Goal: Navigation & Orientation: Find specific page/section

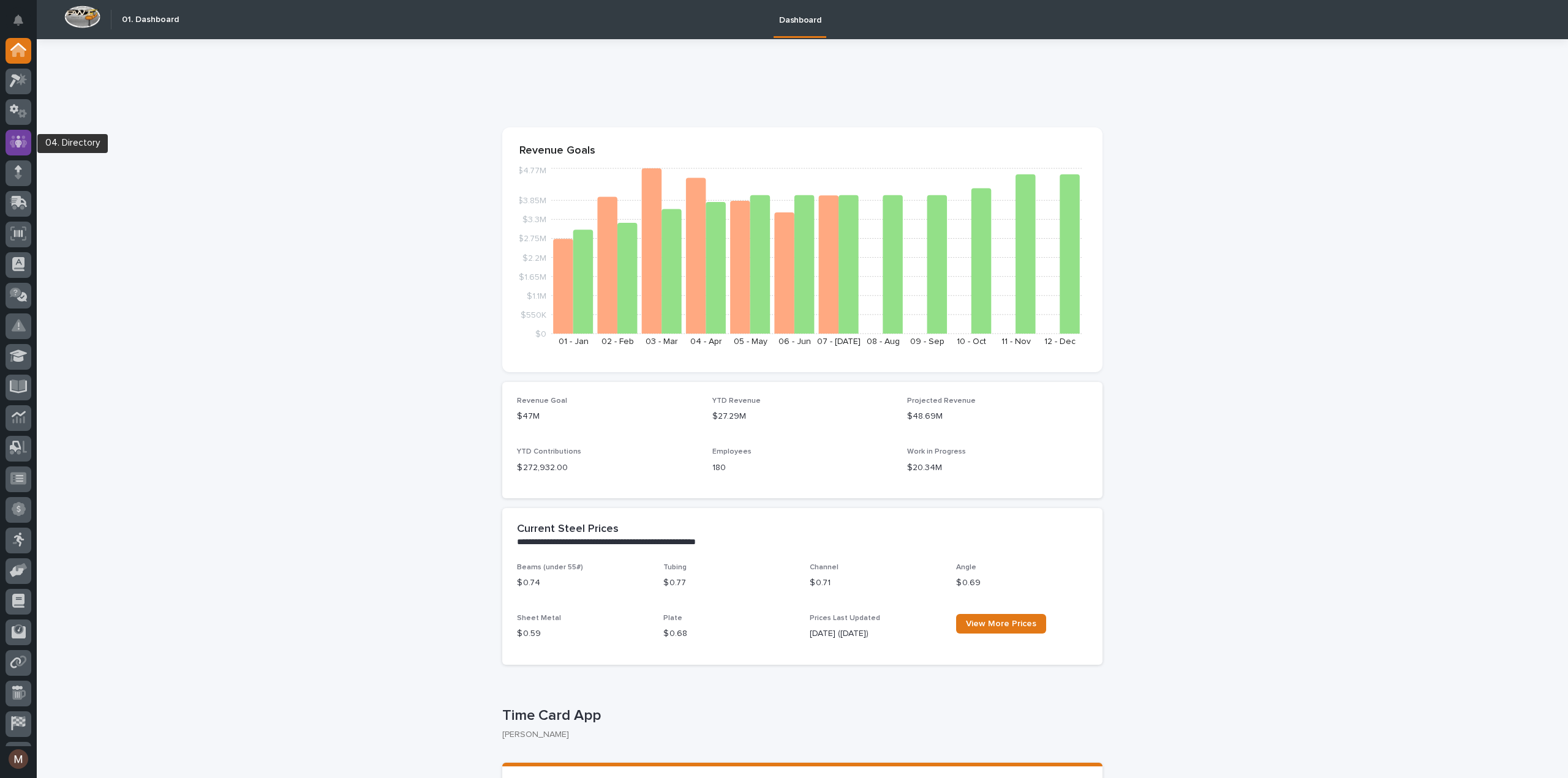
click at [20, 139] on icon at bounding box center [19, 142] width 18 height 14
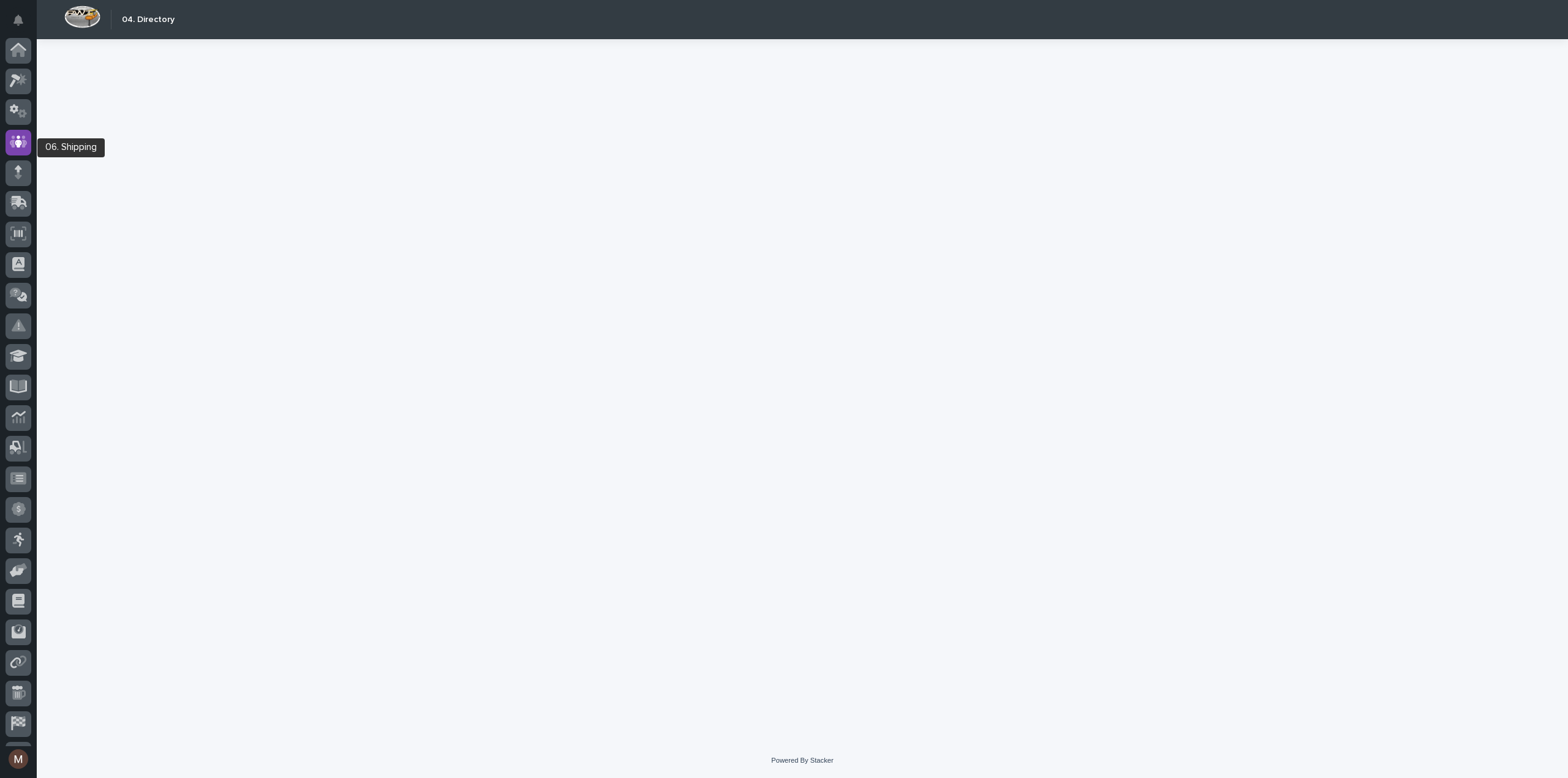
scroll to position [56, 0]
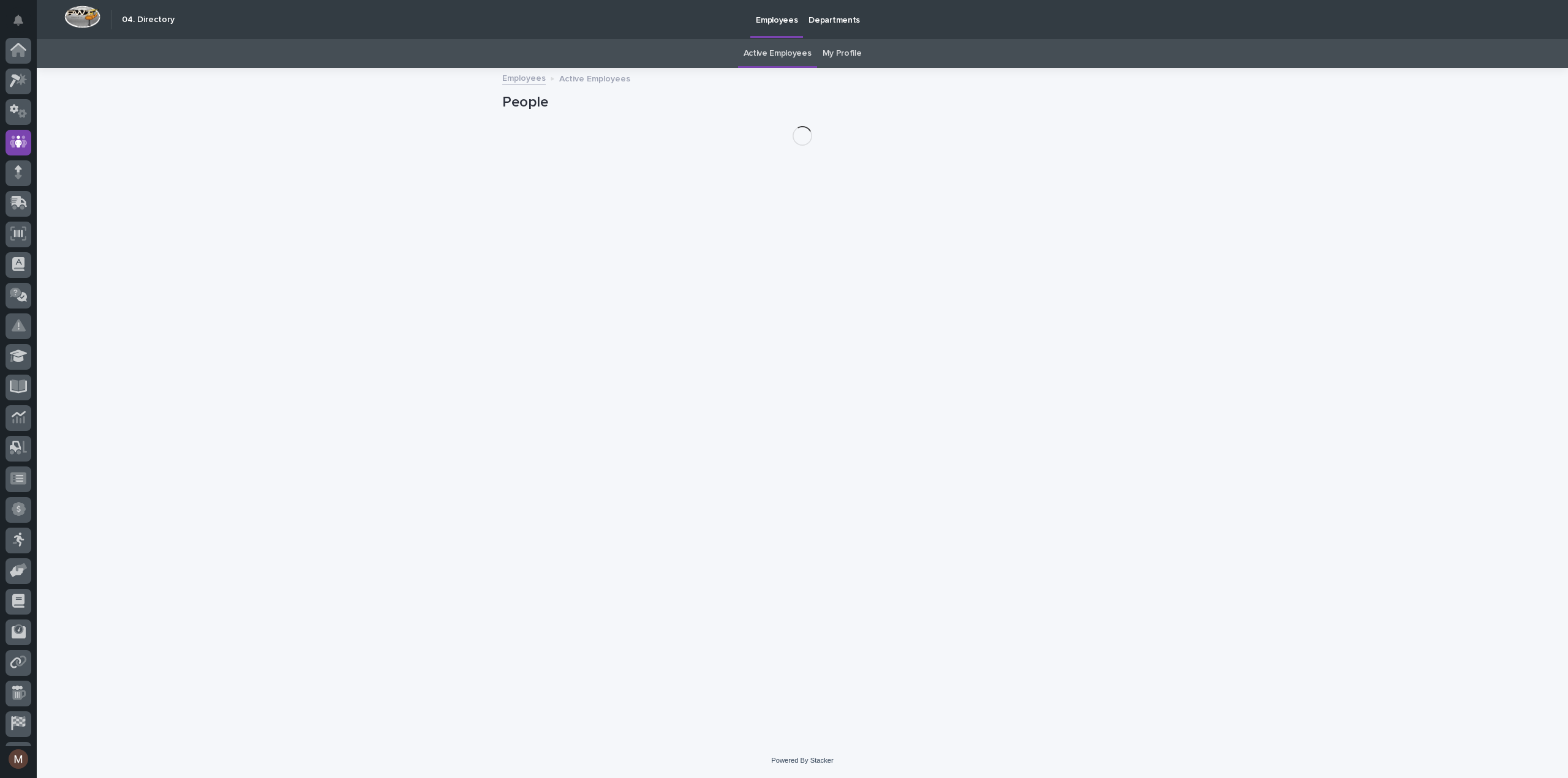
scroll to position [56, 0]
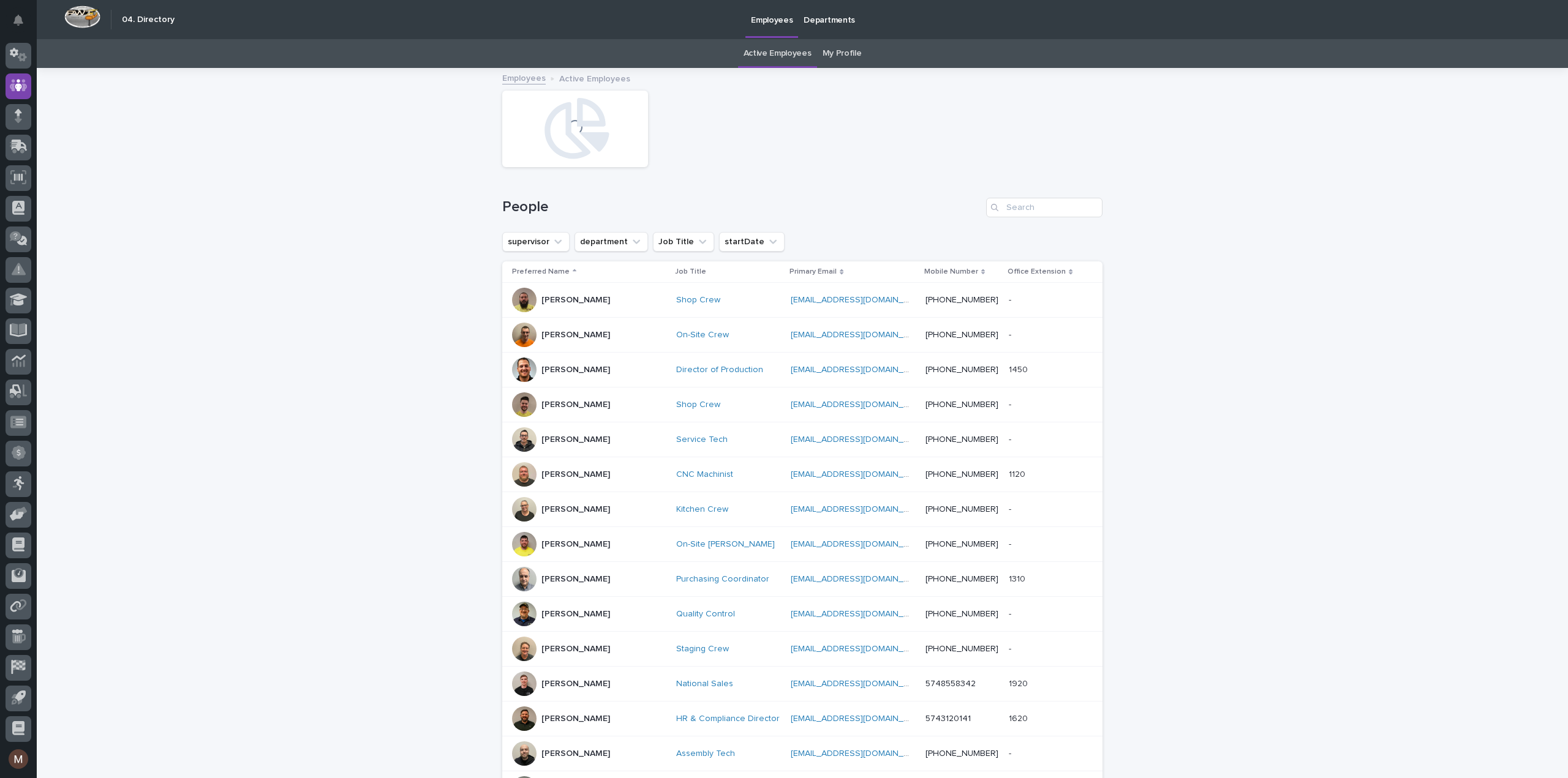
click at [847, 49] on link "My Profile" at bounding box center [842, 54] width 39 height 29
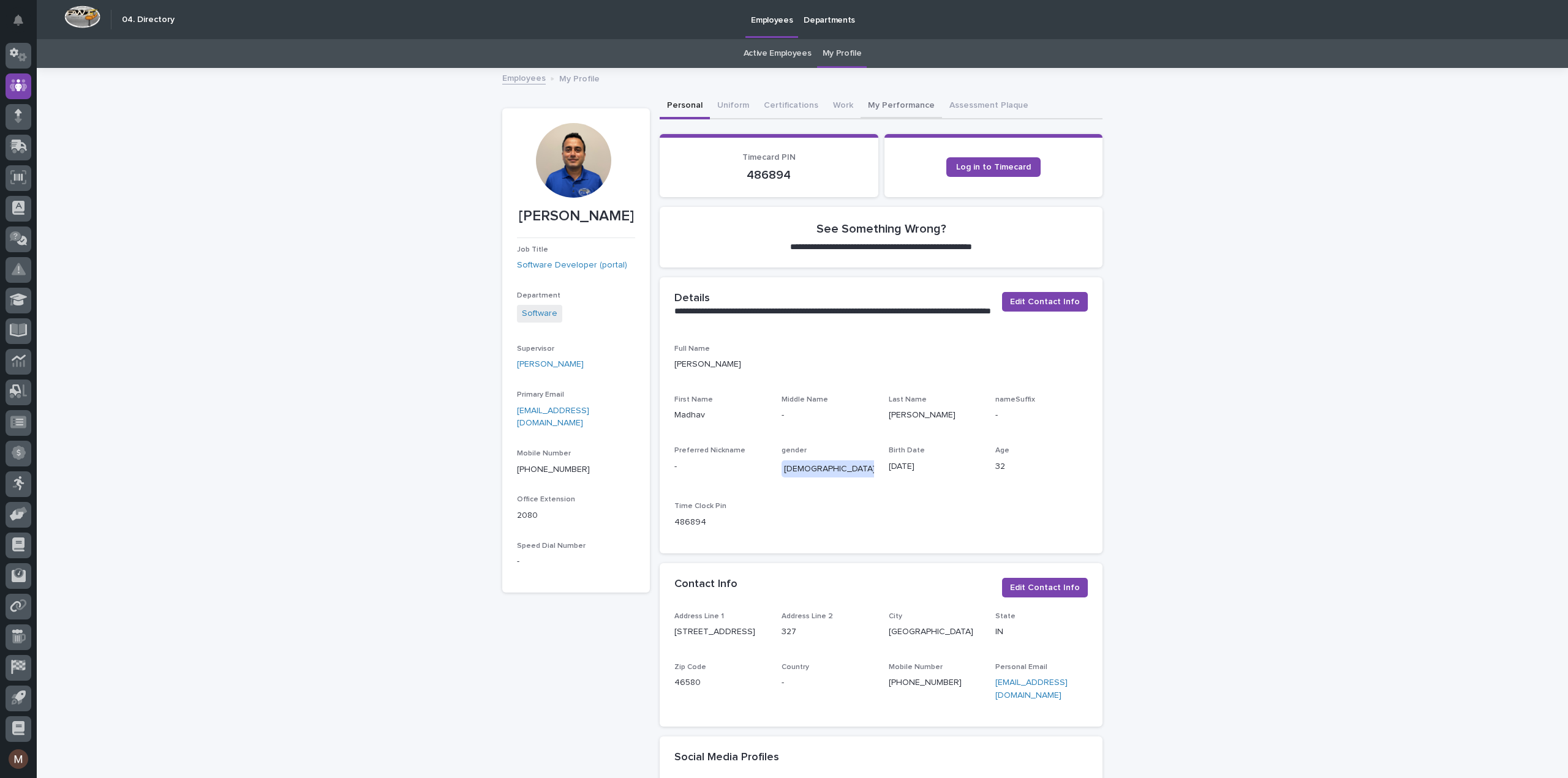
click at [894, 99] on button "My Performance" at bounding box center [901, 106] width 82 height 25
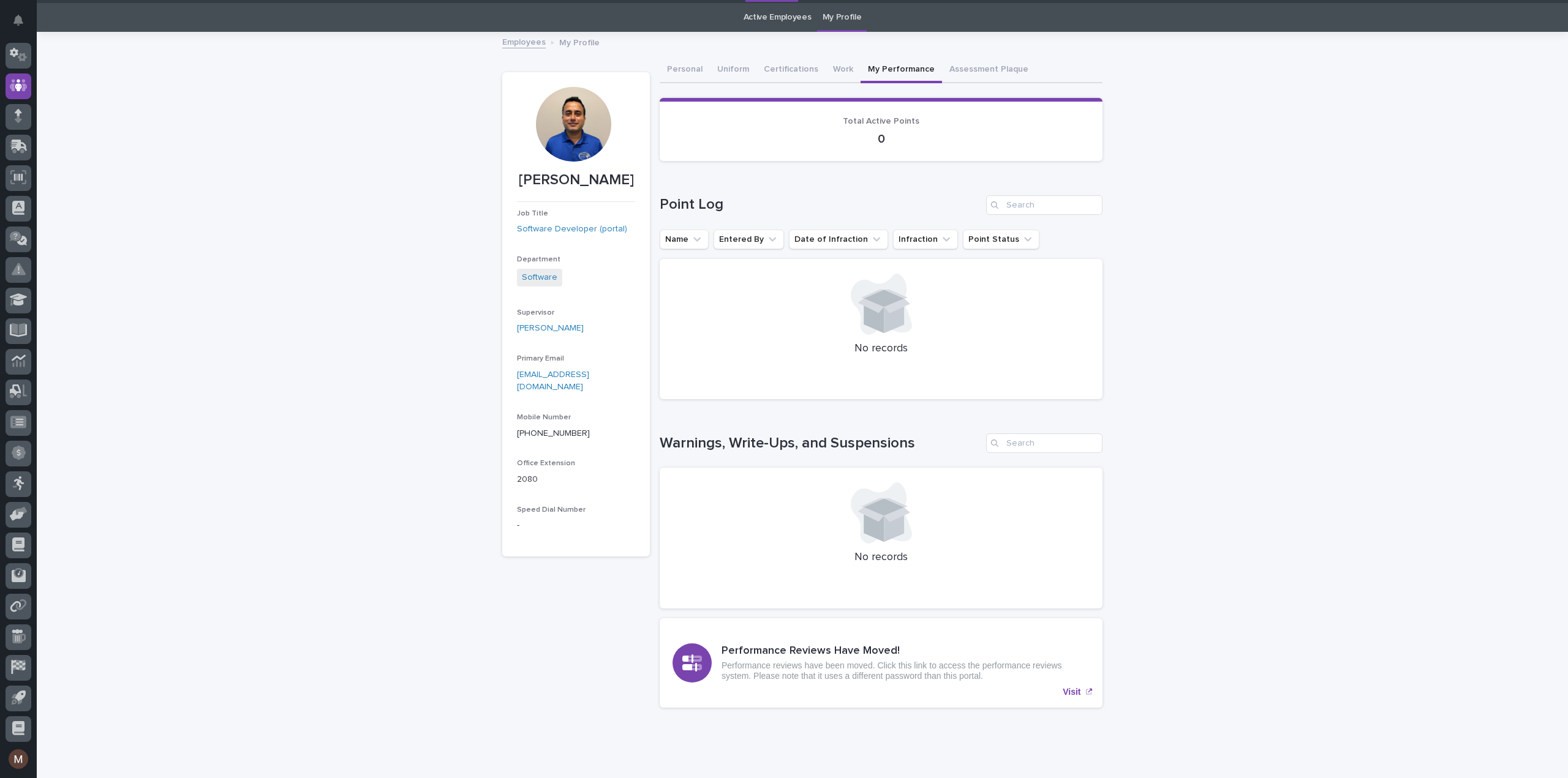
scroll to position [61, 0]
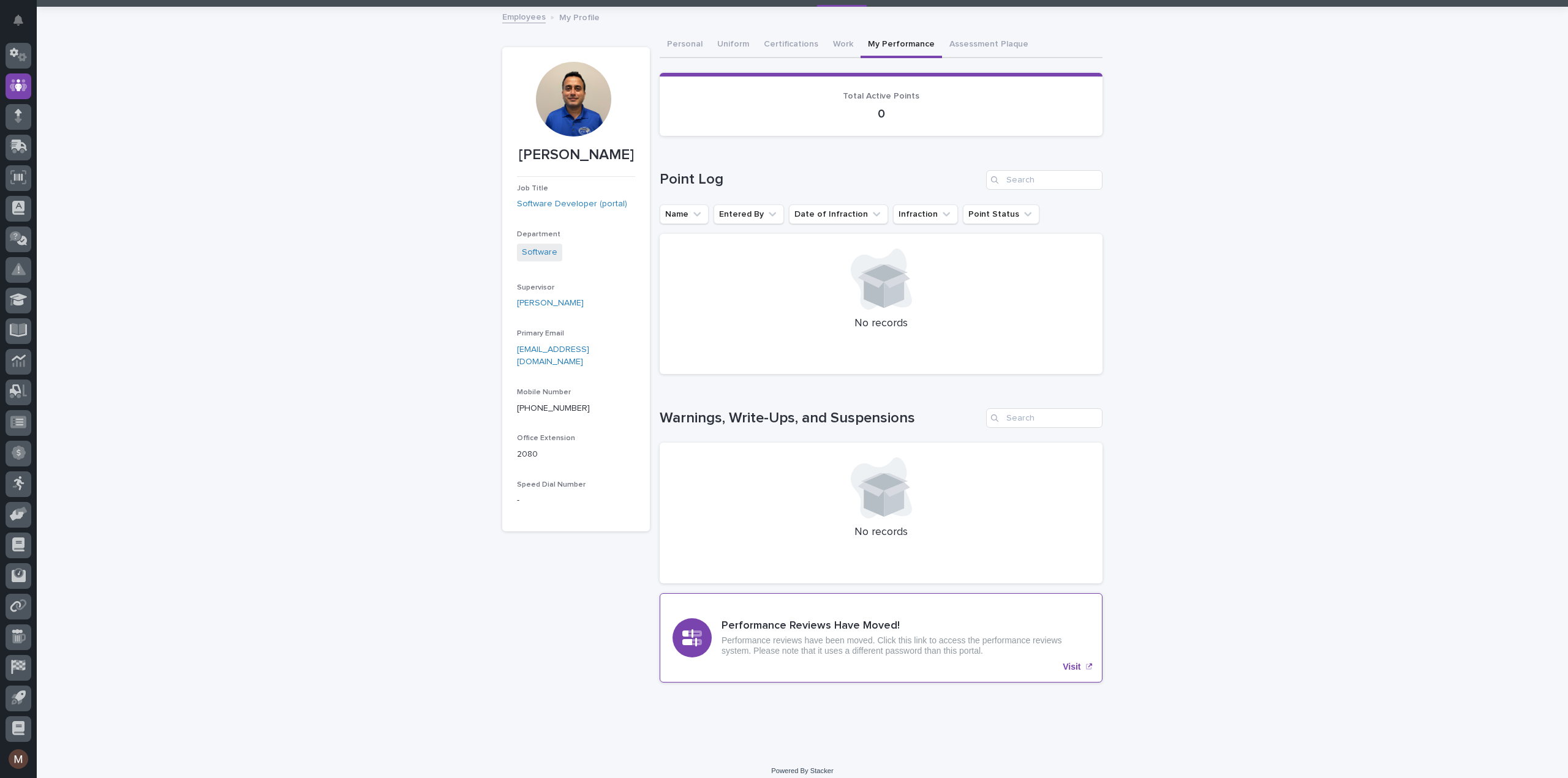
click at [1068, 665] on p "Visit" at bounding box center [1071, 667] width 18 height 10
